Goal: Task Accomplishment & Management: Use online tool/utility

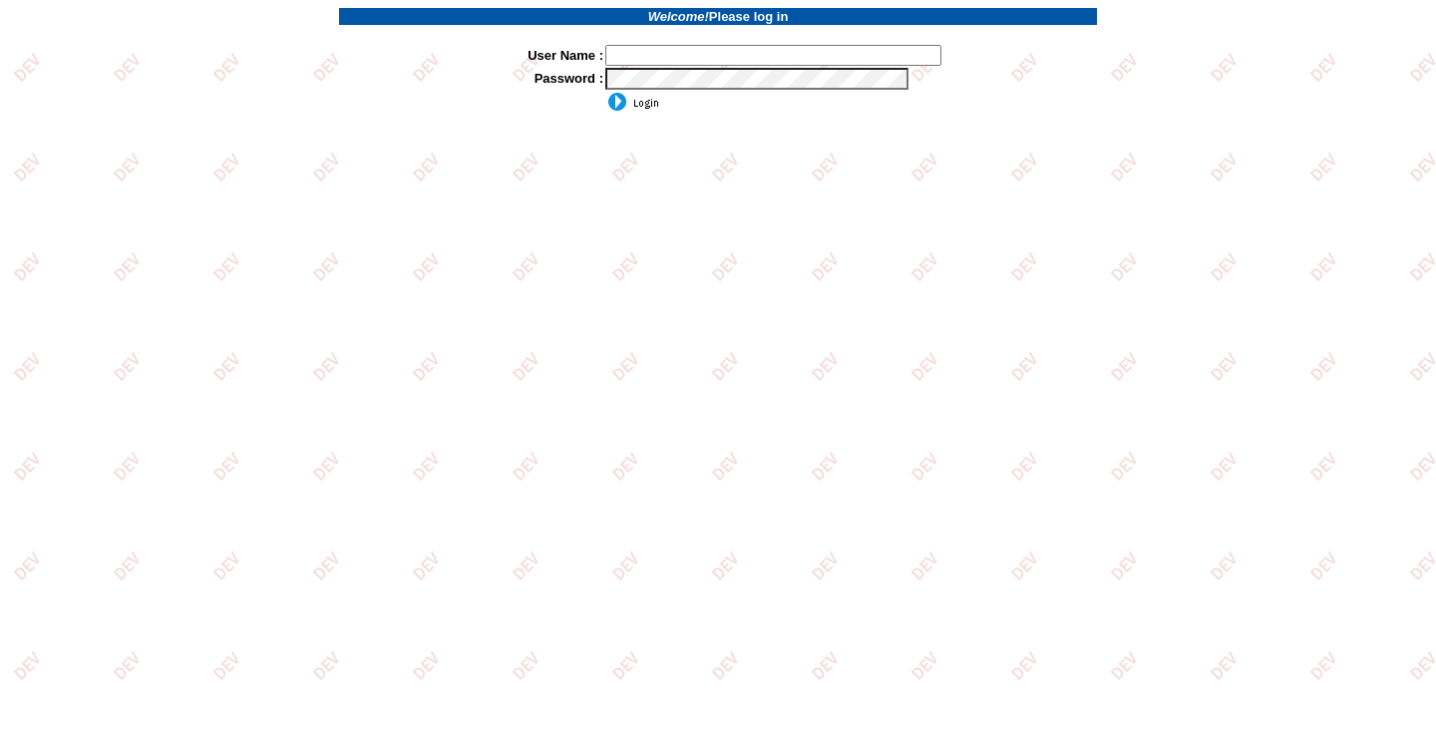
click at [664, 56] on input "text" at bounding box center [773, 55] width 336 height 21
type input "mhossain"
click at [636, 109] on input "image" at bounding box center [632, 102] width 54 height 20
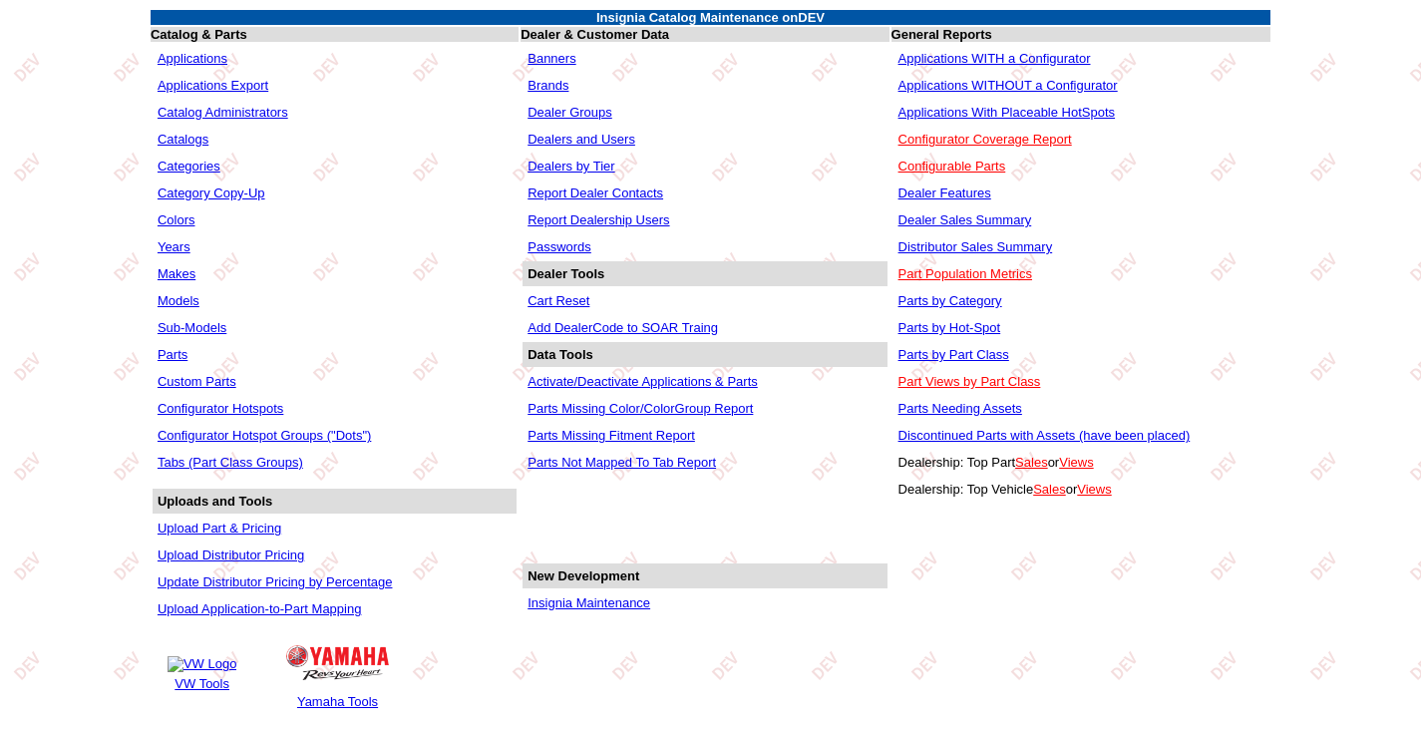
click at [593, 610] on link "Insignia Maintenance" at bounding box center [588, 602] width 123 height 15
click at [579, 610] on link "Insignia Maintenance" at bounding box center [588, 602] width 123 height 15
